Goal: Check status: Check status

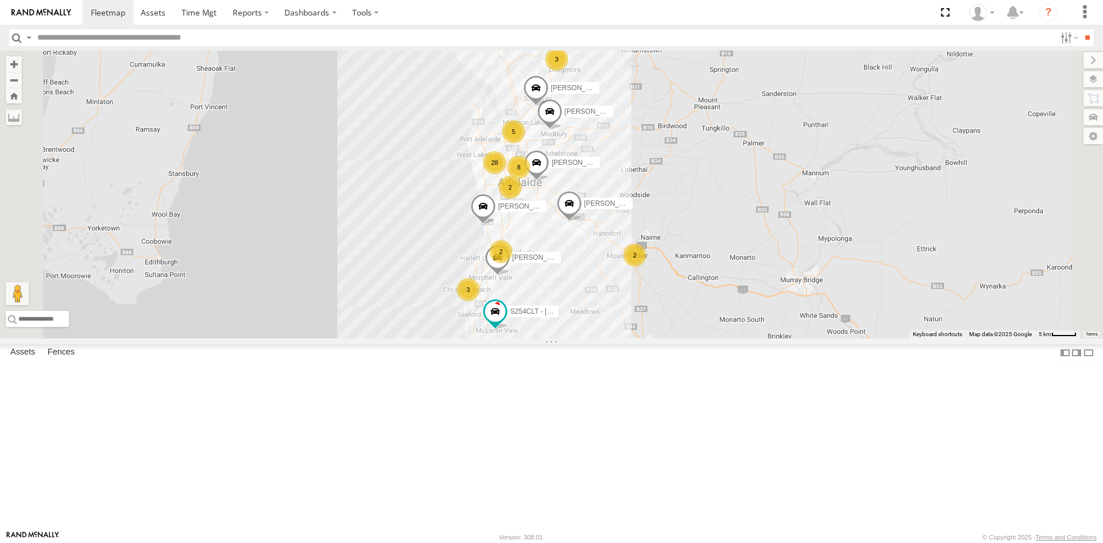
click at [0, 0] on div "S254CLT - Brian Corkhill" at bounding box center [0, 0] width 0 height 0
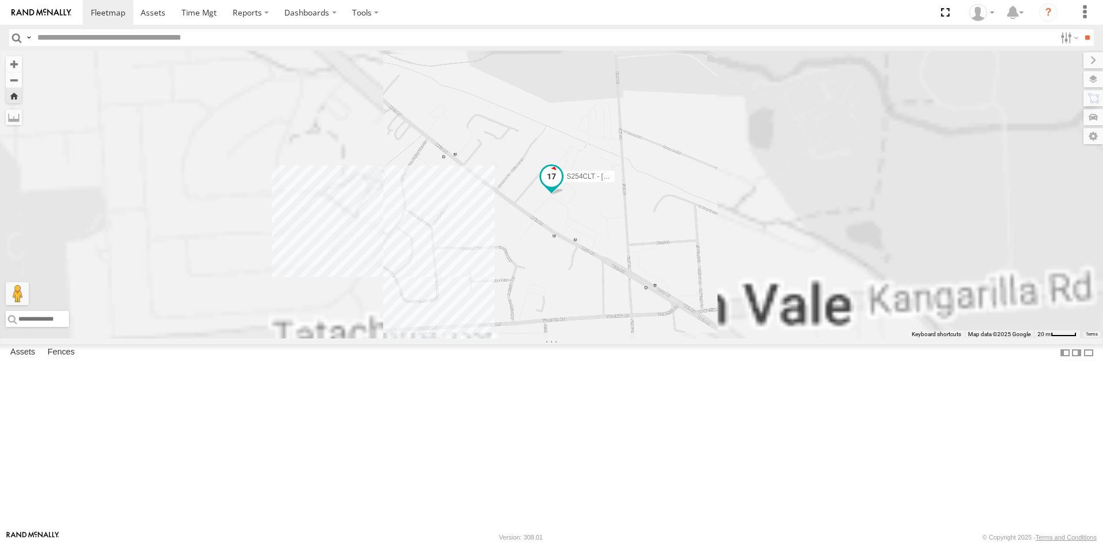
click at [562, 186] on span at bounding box center [551, 175] width 21 height 21
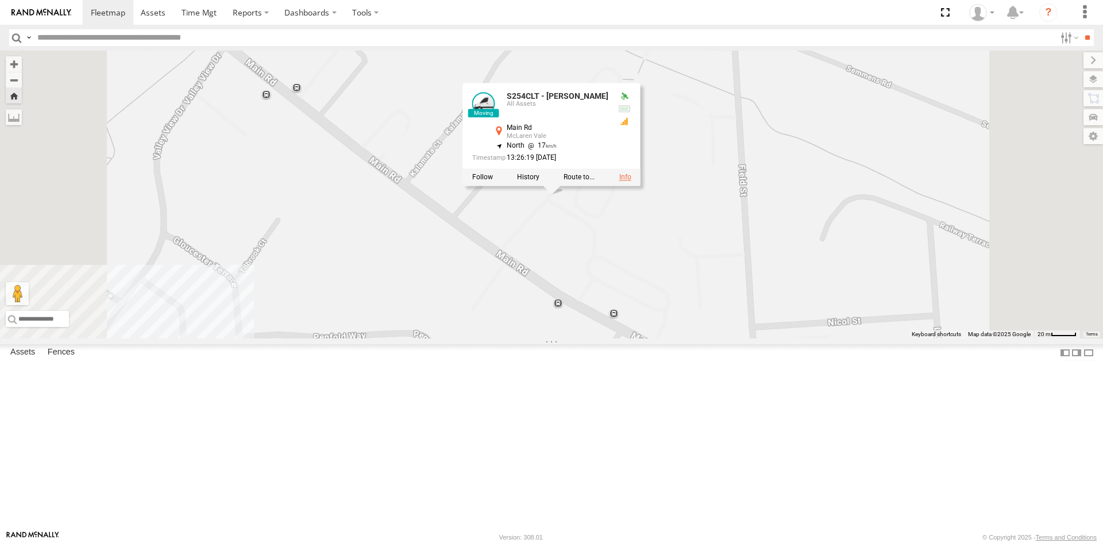
click at [631, 181] on link at bounding box center [625, 177] width 12 height 8
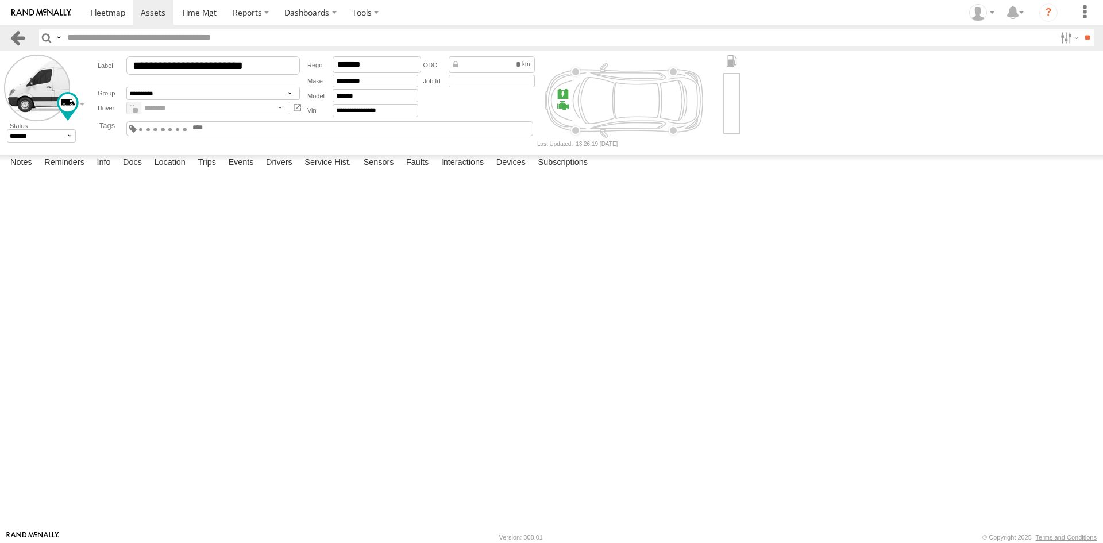
click at [12, 34] on link at bounding box center [17, 37] width 17 height 17
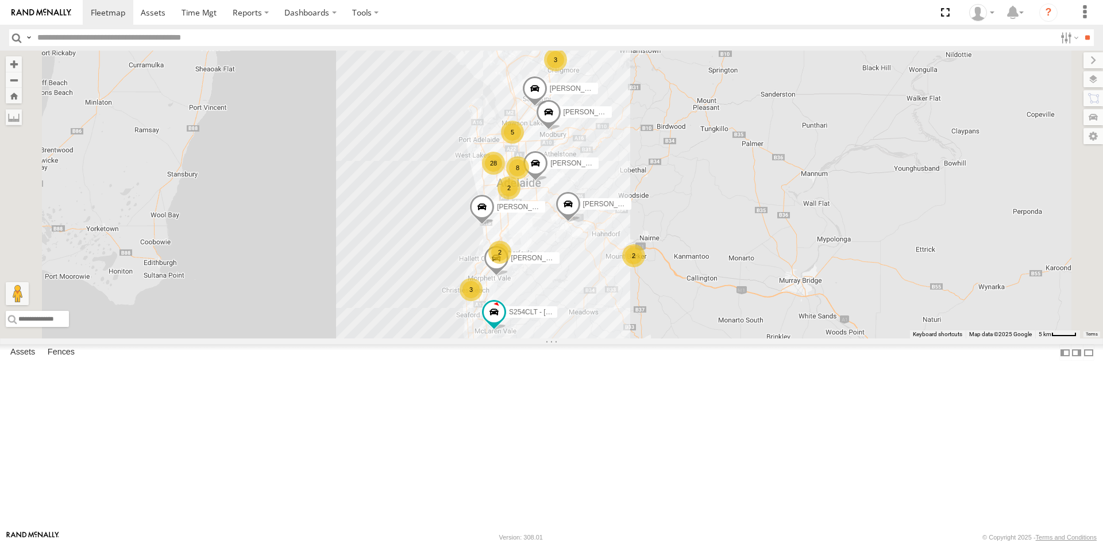
click at [0, 0] on div "7.1" at bounding box center [0, 0] width 0 height 0
click at [0, 0] on div "S678CGD - Fridge It Sprinter" at bounding box center [0, 0] width 0 height 0
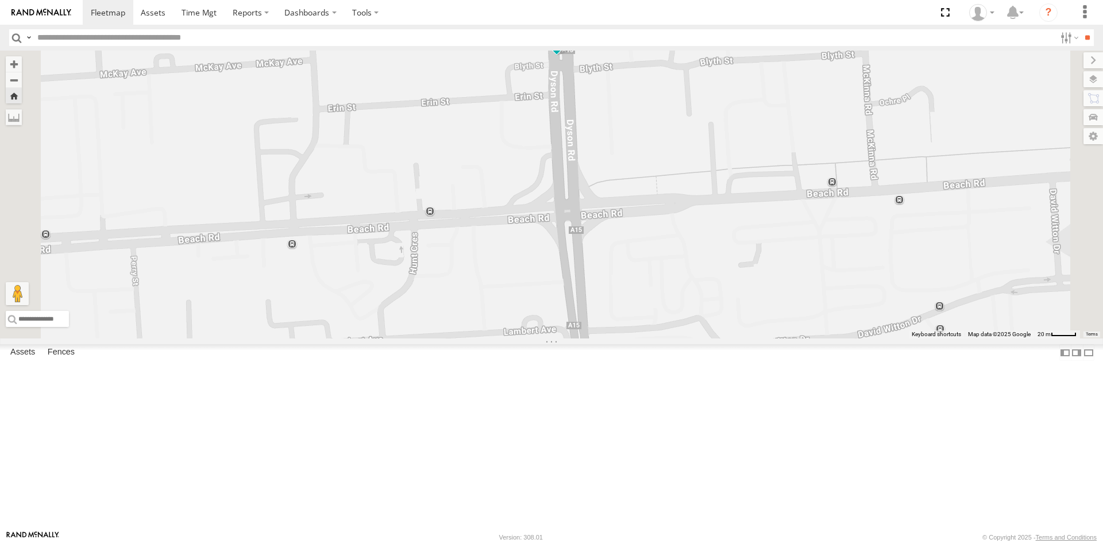
click at [567, 48] on span at bounding box center [556, 37] width 21 height 21
click at [637, 43] on link at bounding box center [631, 38] width 12 height 8
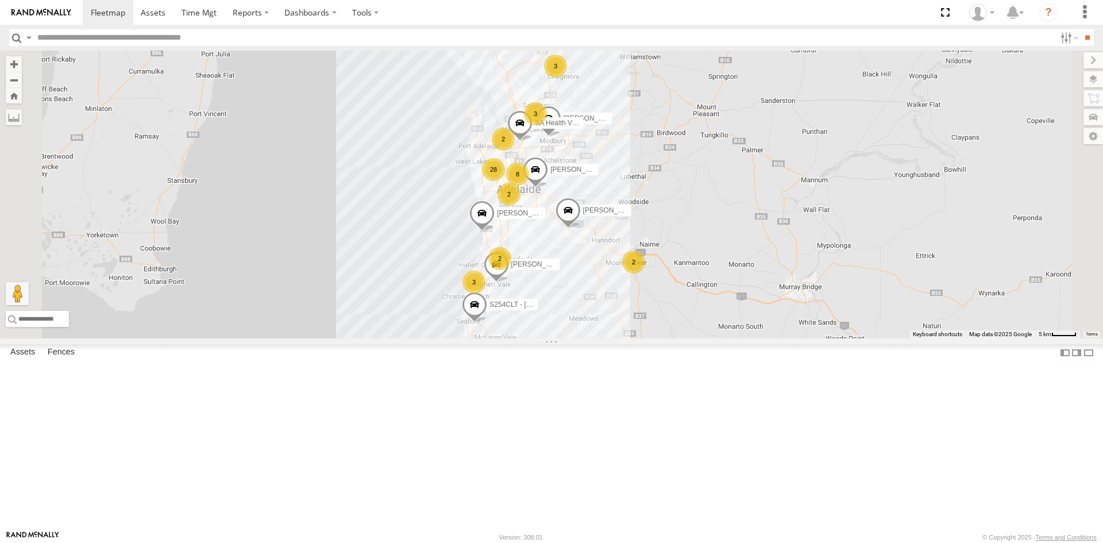
click at [0, 0] on div "S254CLT - [PERSON_NAME]" at bounding box center [0, 0] width 0 height 0
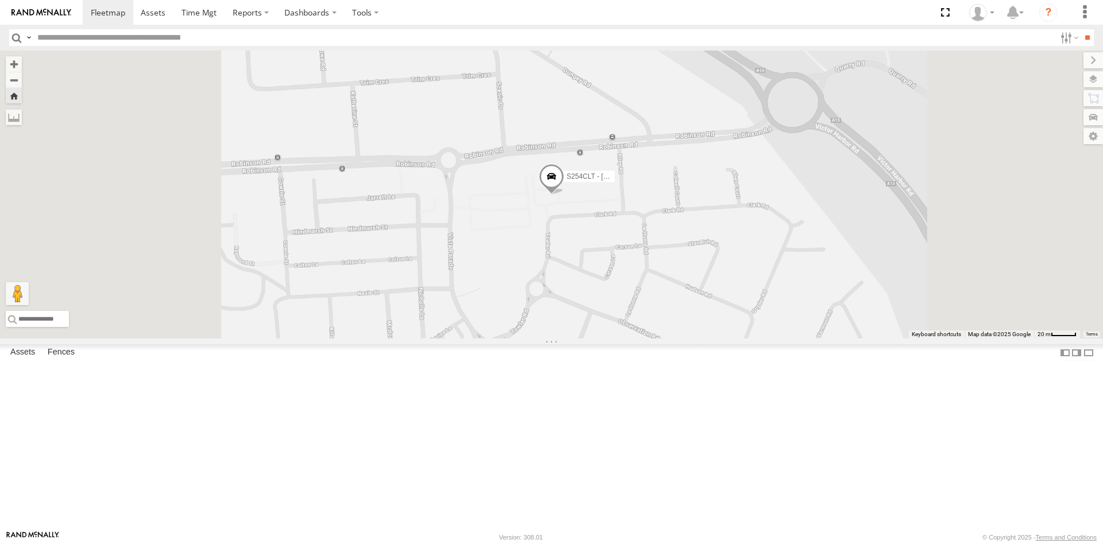
click at [564, 194] on span at bounding box center [551, 178] width 25 height 31
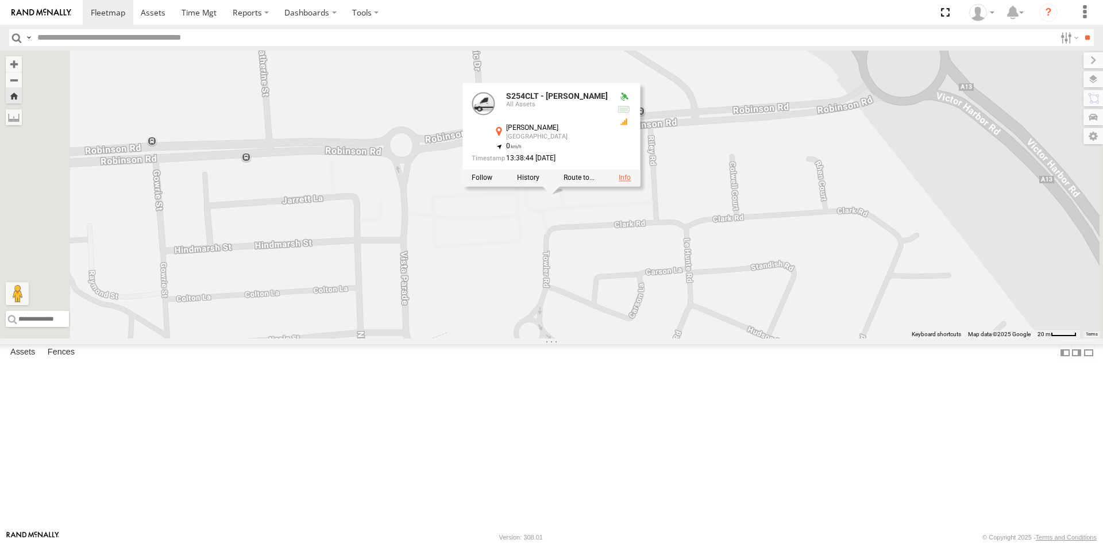
click at [631, 182] on link at bounding box center [625, 177] width 12 height 8
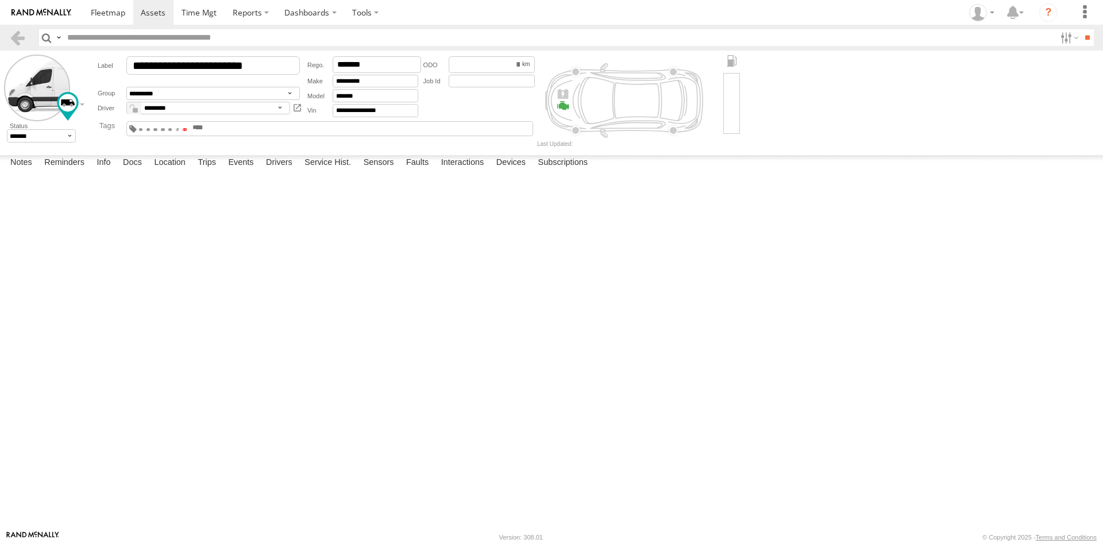
click at [187, 129] on span at bounding box center [185, 129] width 4 height 2
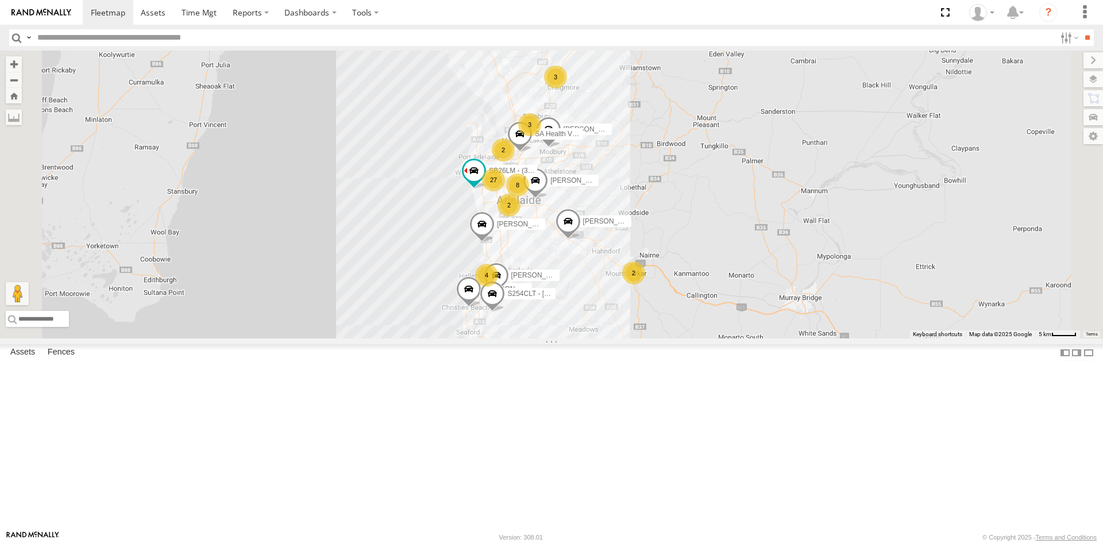
scroll to position [57, 0]
click at [0, 0] on div "S678CGD - Fridge It Sprinter" at bounding box center [0, 0] width 0 height 0
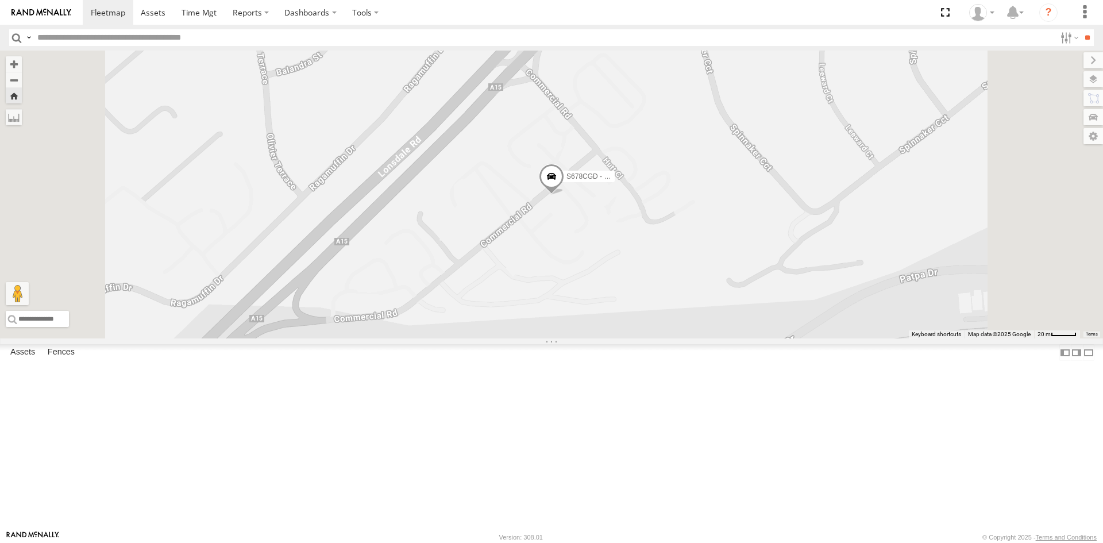
click at [564, 194] on span at bounding box center [551, 178] width 25 height 31
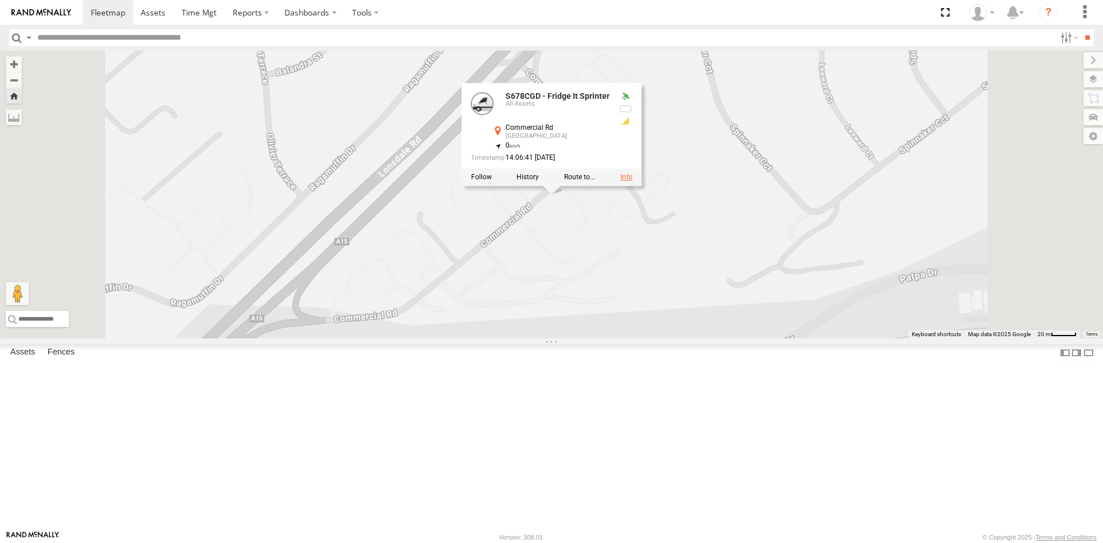
click at [633, 181] on link at bounding box center [626, 177] width 12 height 8
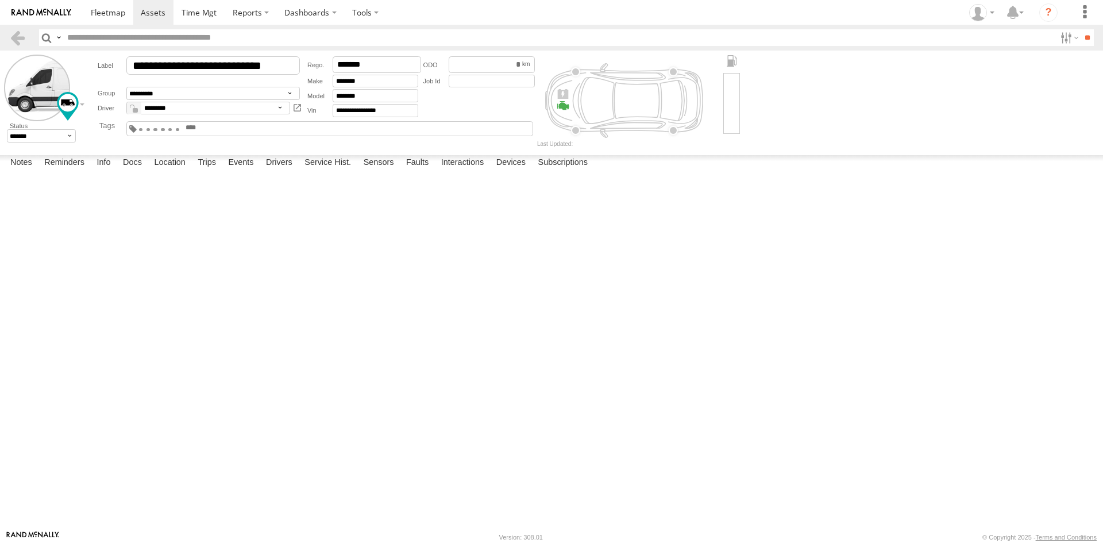
click at [180, 128] on span at bounding box center [178, 129] width 4 height 2
